Goal: Check status: Check status

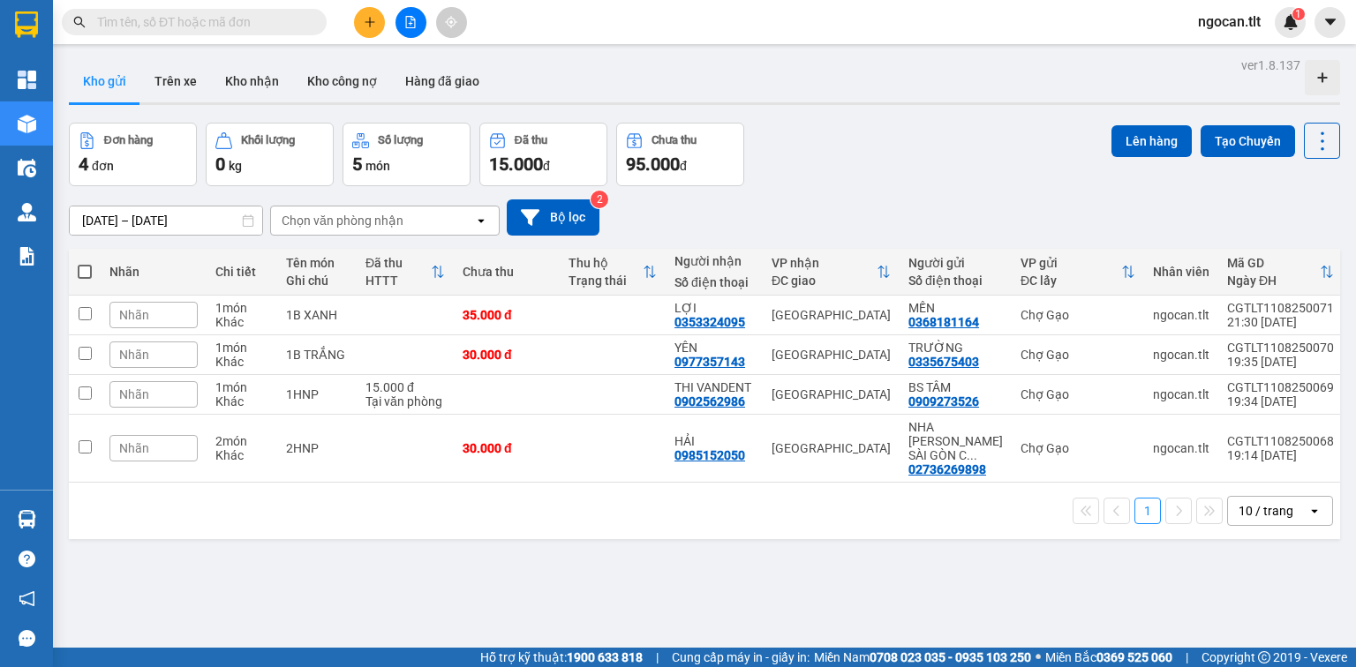
click at [226, 14] on input "text" at bounding box center [201, 21] width 208 height 19
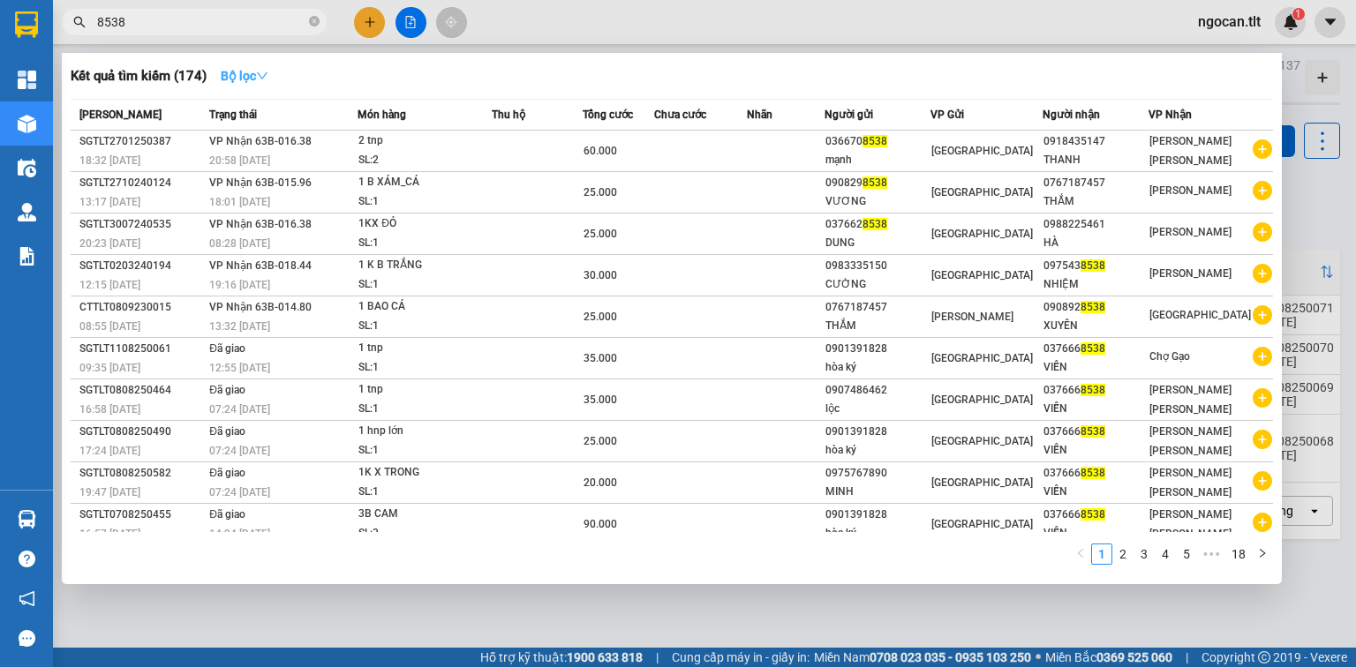
type input "8538"
click at [265, 78] on icon "down" at bounding box center [262, 75] width 11 height 7
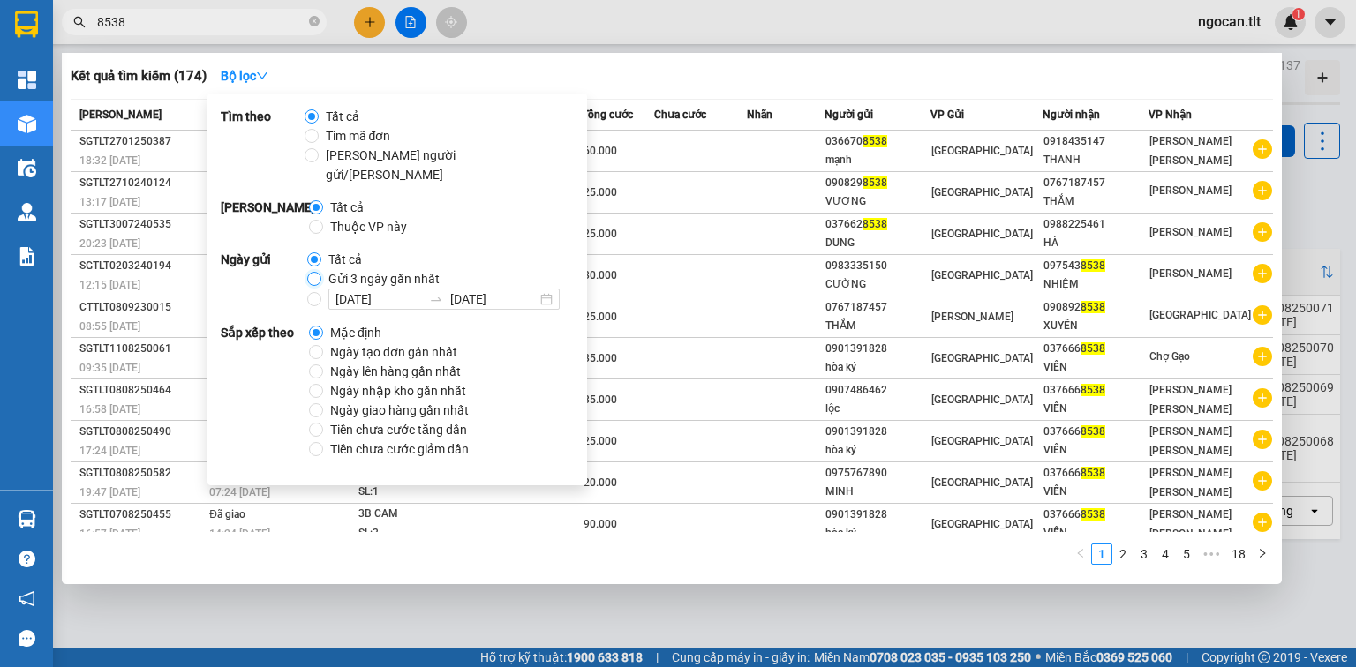
click at [312, 272] on input "Gửi 3 ngày gần nhất" at bounding box center [314, 279] width 14 height 14
radio input "true"
radio input "false"
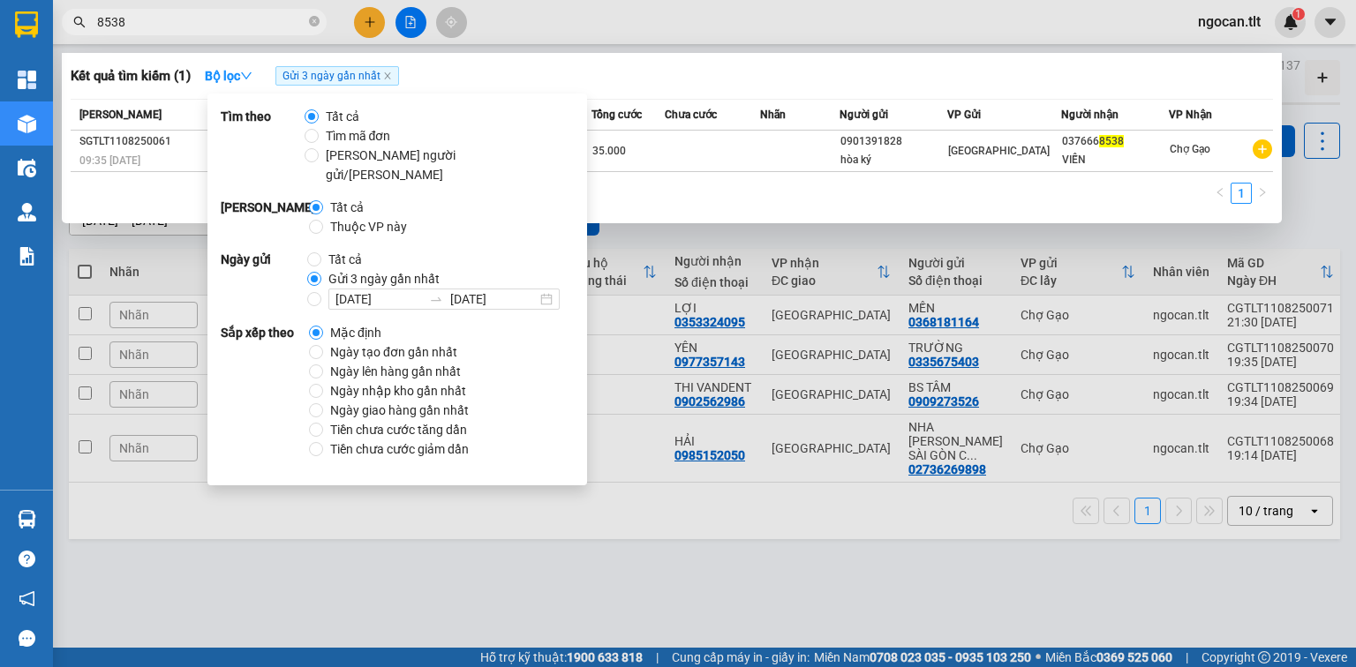
click at [169, 30] on input "8538" at bounding box center [201, 21] width 208 height 19
